Goal: Navigation & Orientation: Find specific page/section

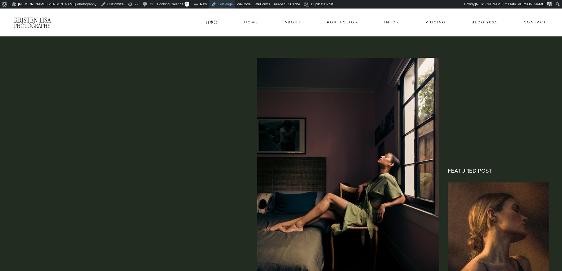
click at [209, 4] on link "Edit Page" at bounding box center [222, 4] width 26 height 8
click at [209, 3] on link "Edit Page" at bounding box center [222, 4] width 26 height 8
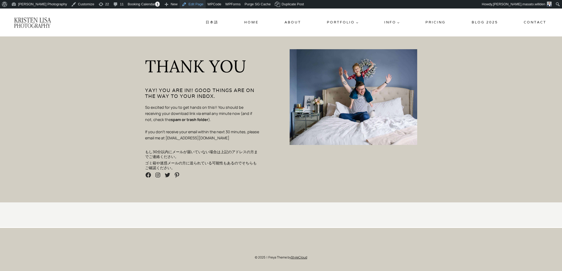
click at [196, 4] on link "Edit Page" at bounding box center [193, 4] width 26 height 8
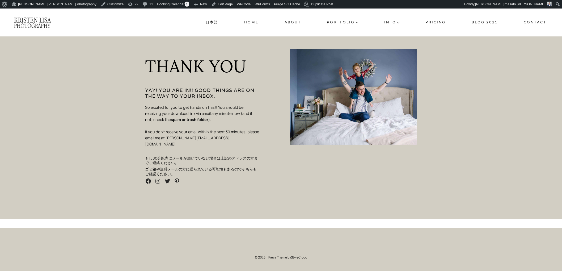
click at [318, 225] on div at bounding box center [352, 160] width 127 height 223
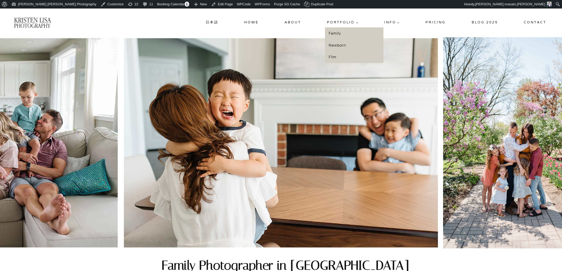
click at [336, 33] on link "Family" at bounding box center [354, 33] width 58 height 12
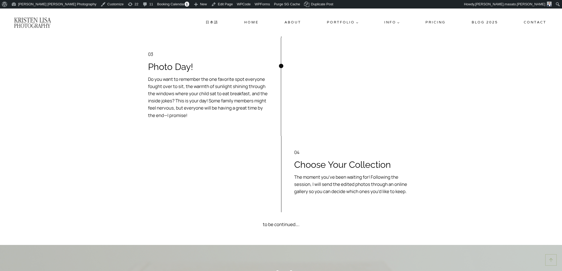
scroll to position [1363, 0]
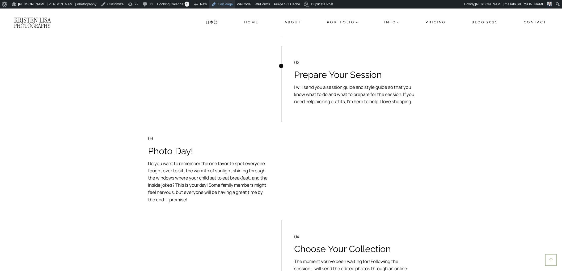
click at [209, 3] on link "Edit Page" at bounding box center [222, 4] width 26 height 8
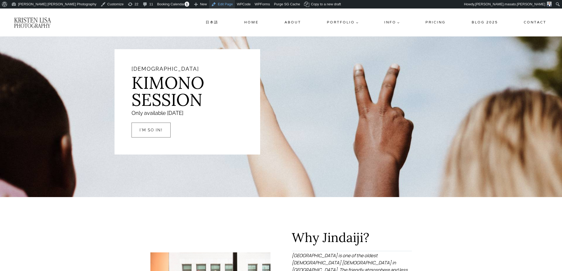
click at [209, 6] on link "Edit Page" at bounding box center [222, 4] width 26 height 8
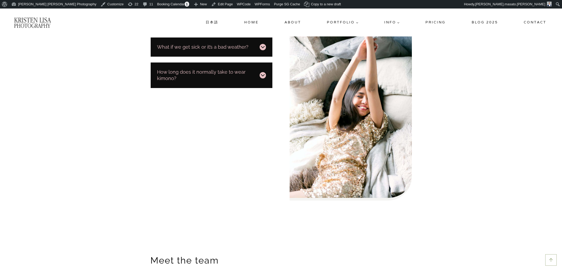
scroll to position [1767, 0]
